Goal: Find contact information: Obtain details needed to contact an individual or organization

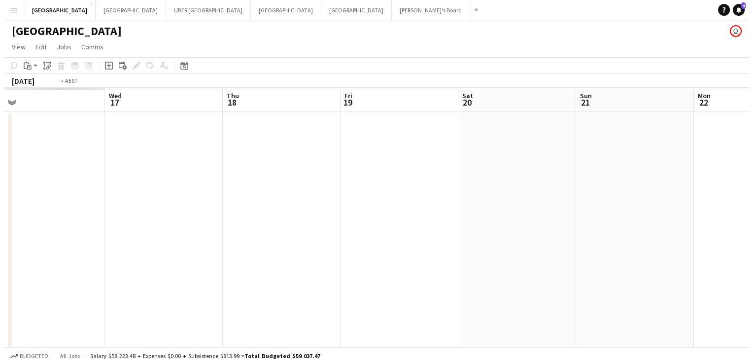
scroll to position [0, 235]
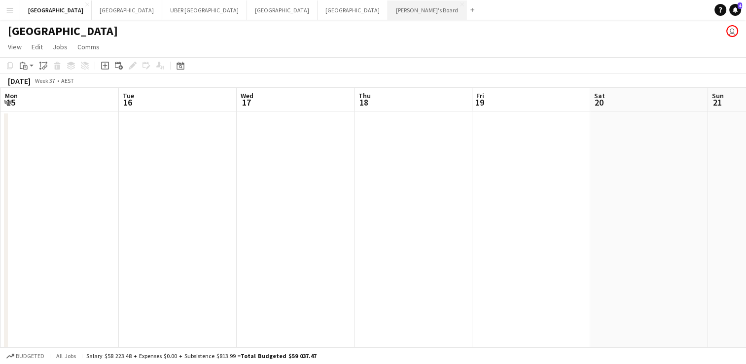
click at [388, 8] on button "Tennille's Board Close" at bounding box center [427, 9] width 78 height 19
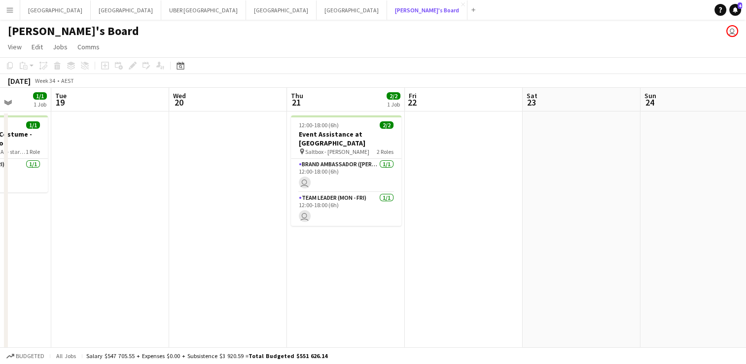
scroll to position [0, 333]
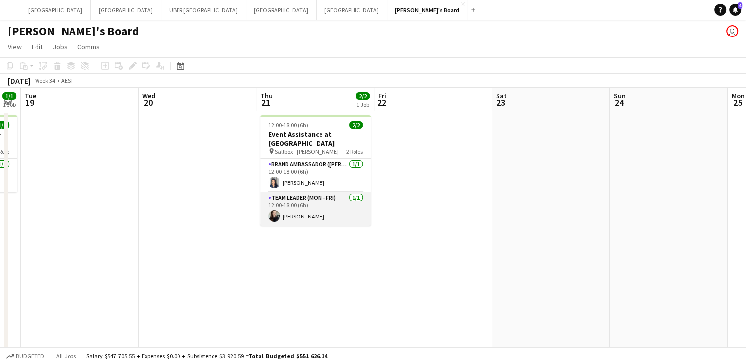
click at [309, 205] on app-card-role "Team Leader (Mon - Fri) [DATE] 12:00-18:00 (6h) [PERSON_NAME]" at bounding box center [315, 209] width 110 height 34
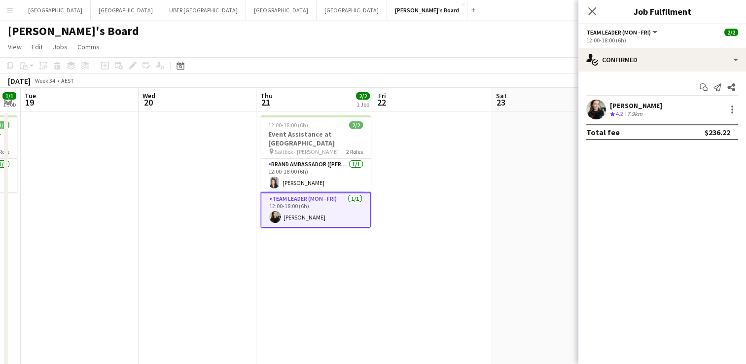
click at [632, 103] on div "[PERSON_NAME]" at bounding box center [636, 105] width 52 height 9
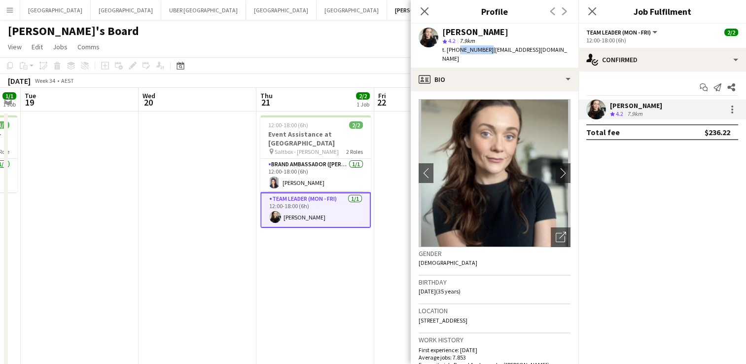
drag, startPoint x: 485, startPoint y: 50, endPoint x: 455, endPoint y: 52, distance: 29.7
click at [455, 52] on span "t. [PHONE_NUMBER]" at bounding box center [467, 49] width 51 height 7
copy span "0424033947"
click at [315, 172] on app-card-role "Brand Ambassador (Mon - Fri) [DATE] 12:00-18:00 (6h) [PERSON_NAME]" at bounding box center [315, 176] width 110 height 34
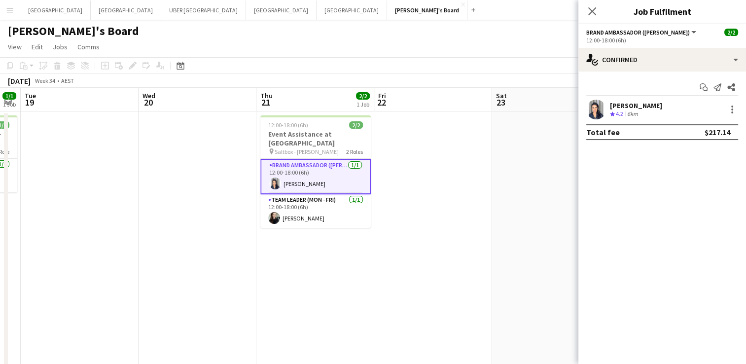
click at [654, 103] on div "[PERSON_NAME]" at bounding box center [636, 105] width 52 height 9
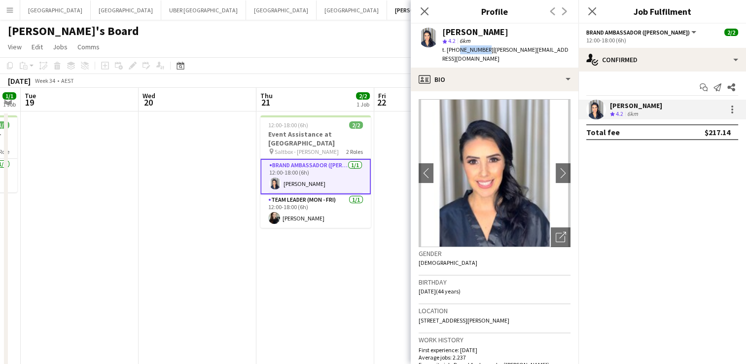
drag, startPoint x: 482, startPoint y: 48, endPoint x: 455, endPoint y: 54, distance: 26.7
click at [455, 54] on div "t. [PHONE_NUMBER] | [PERSON_NAME][EMAIL_ADDRESS][DOMAIN_NAME]" at bounding box center [506, 54] width 128 height 18
copy span "451050458"
